Goal: Check status: Check status

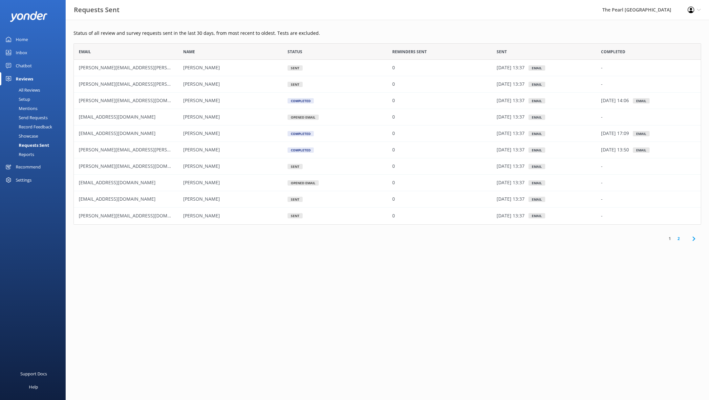
scroll to position [66, 627]
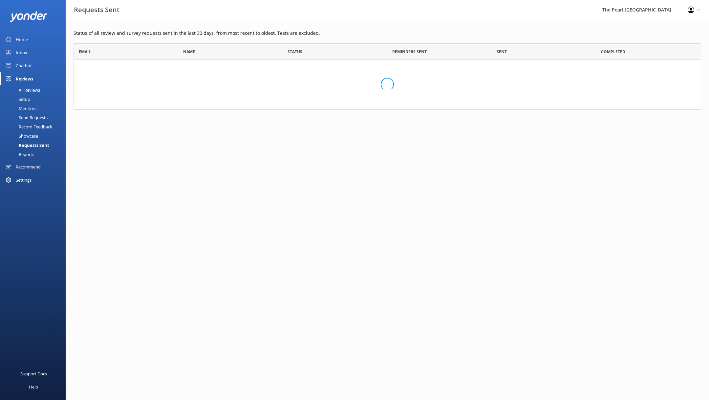
scroll to position [66, 627]
